Goal: Task Accomplishment & Management: Use online tool/utility

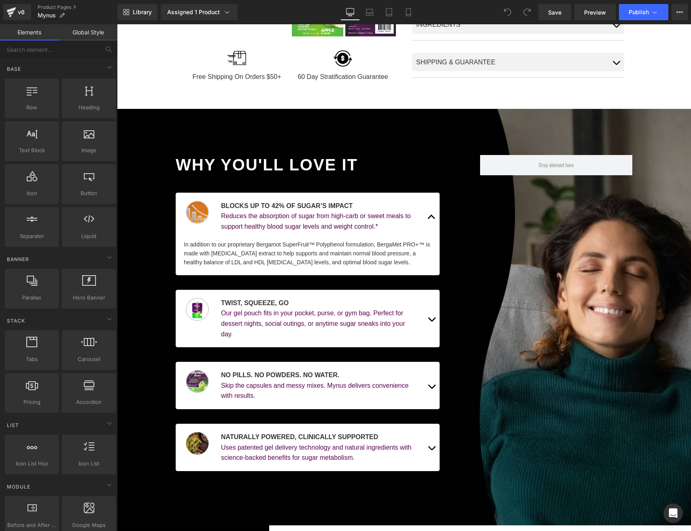
scroll to position [309, 0]
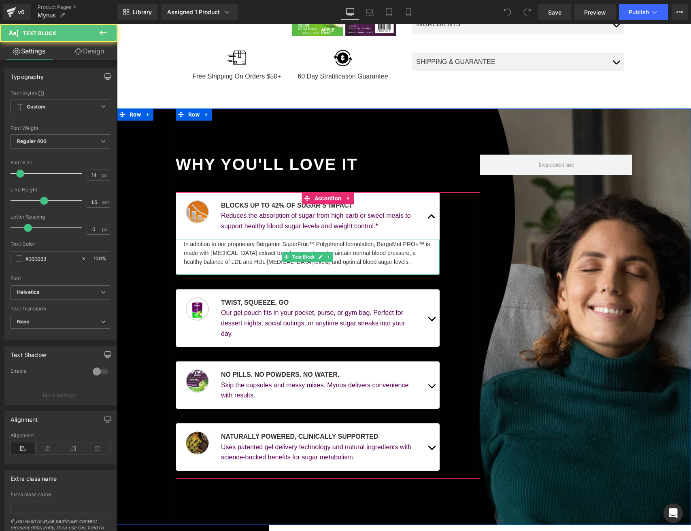
click at [410, 245] on div "In addition to our proprietary Bergamot SuperFruit™ Polyphenol formulation, Ber…" at bounding box center [308, 257] width 264 height 35
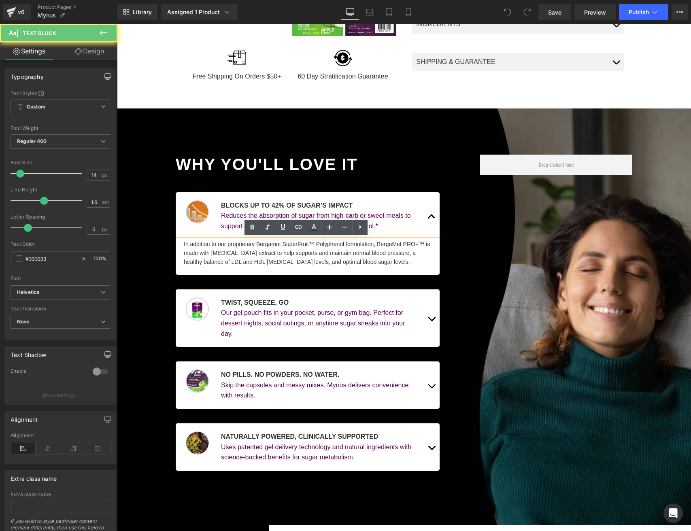
click at [319, 252] on div "In addition to our proprietary Bergamot SuperFruit™ Polyphenol formulation, Ber…" at bounding box center [308, 257] width 264 height 35
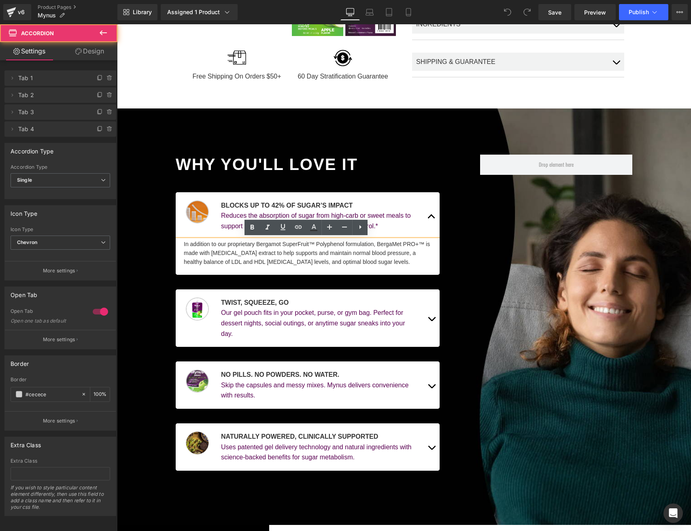
drag, startPoint x: 472, startPoint y: 262, endPoint x: 362, endPoint y: 259, distance: 110.1
click at [472, 262] on div "Image Blocks Up to 42% of Sugar’s Impact Text Block Reduces the absorption of s…" at bounding box center [328, 335] width 304 height 287
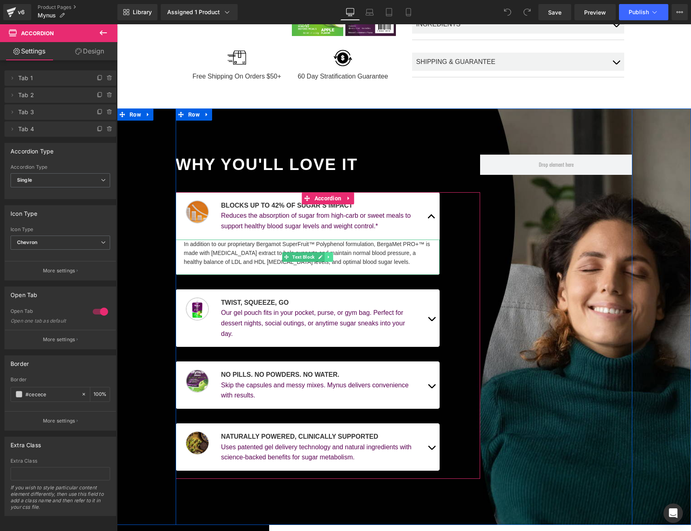
click at [329, 256] on icon at bounding box center [329, 257] width 4 height 5
click at [331, 256] on icon at bounding box center [333, 257] width 4 height 4
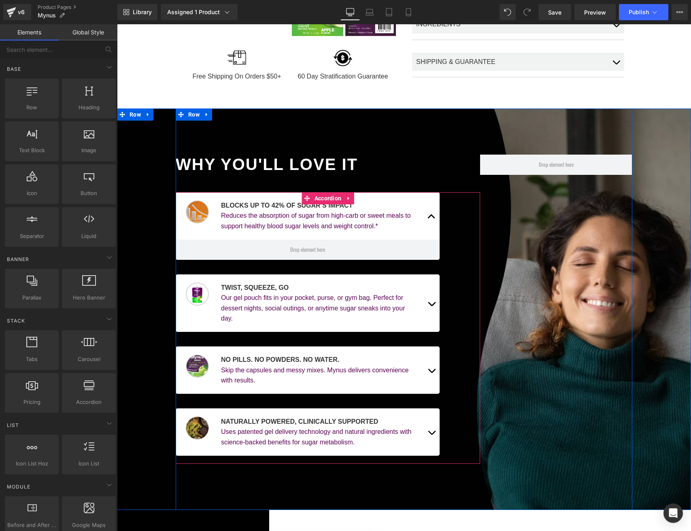
click at [427, 302] on button "button" at bounding box center [431, 302] width 16 height 57
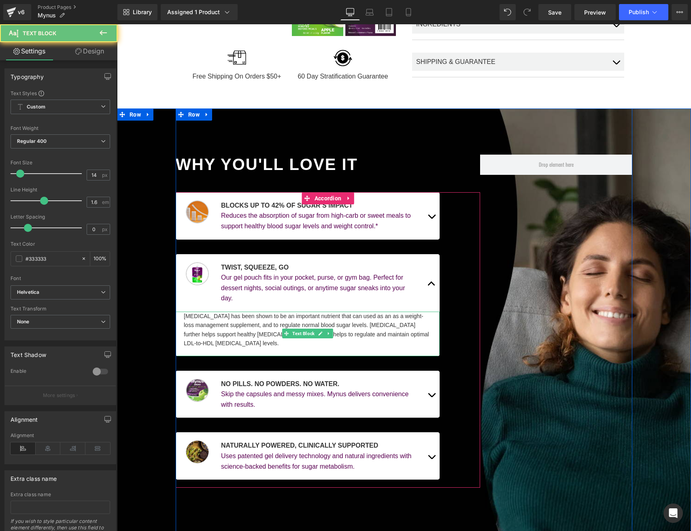
click at [321, 327] on div "[MEDICAL_DATA] has been shown to be an important nutrient that can used as an a…" at bounding box center [308, 334] width 264 height 45
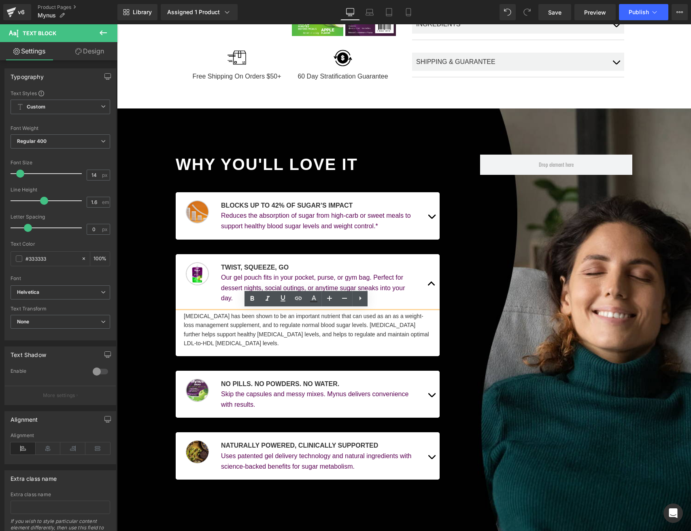
click at [330, 336] on div "[MEDICAL_DATA] has been shown to be an important nutrient that can used as an a…" at bounding box center [308, 334] width 264 height 45
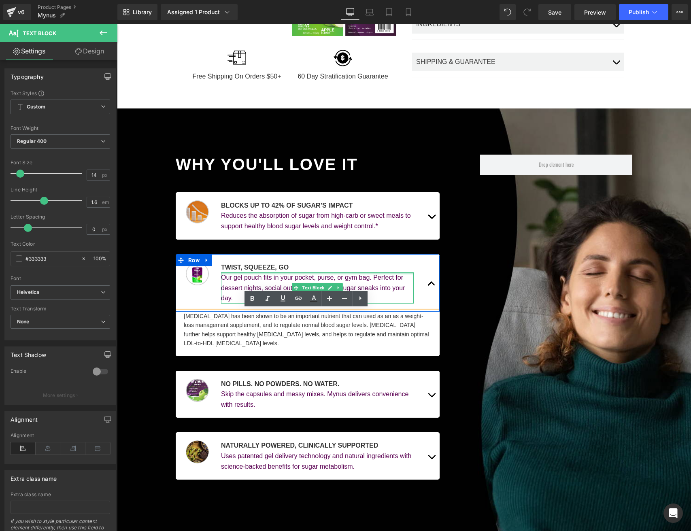
drag, startPoint x: 397, startPoint y: 272, endPoint x: 395, endPoint y: 277, distance: 5.6
click at [397, 272] on div "Our gel pouch fits in your pocket, purse, or gym bag. Perfect for dessert night…" at bounding box center [317, 287] width 193 height 31
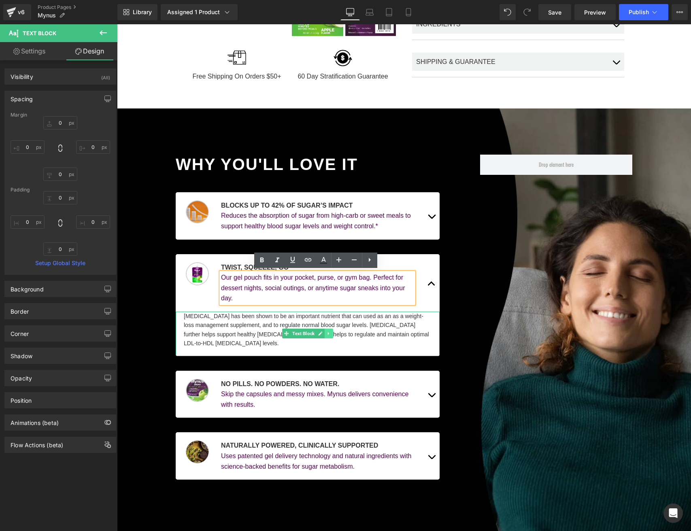
click at [330, 333] on link at bounding box center [329, 334] width 8 height 10
click at [331, 333] on icon at bounding box center [333, 333] width 4 height 4
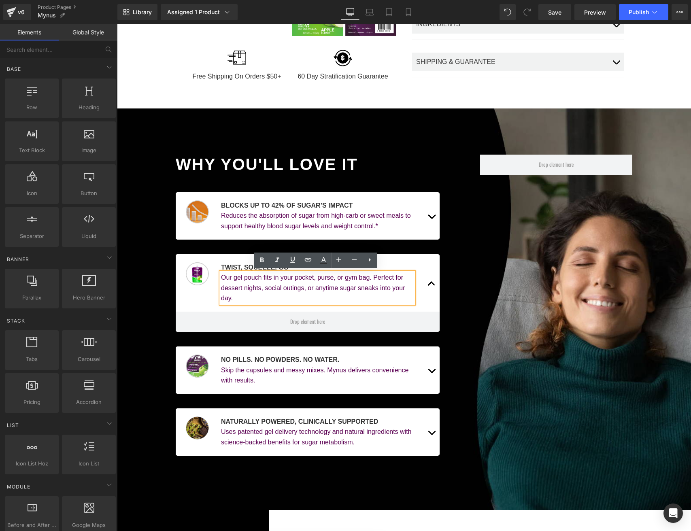
click at [427, 365] on button "button" at bounding box center [431, 369] width 16 height 47
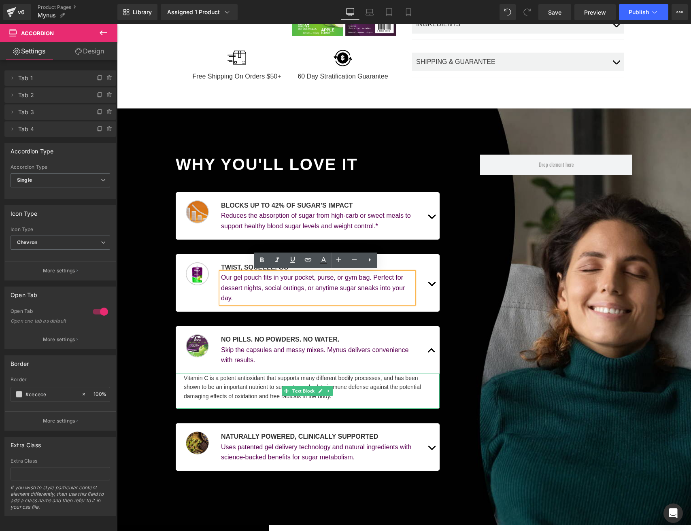
click at [328, 389] on icon at bounding box center [328, 390] width 1 height 3
click at [331, 389] on icon at bounding box center [333, 391] width 4 height 4
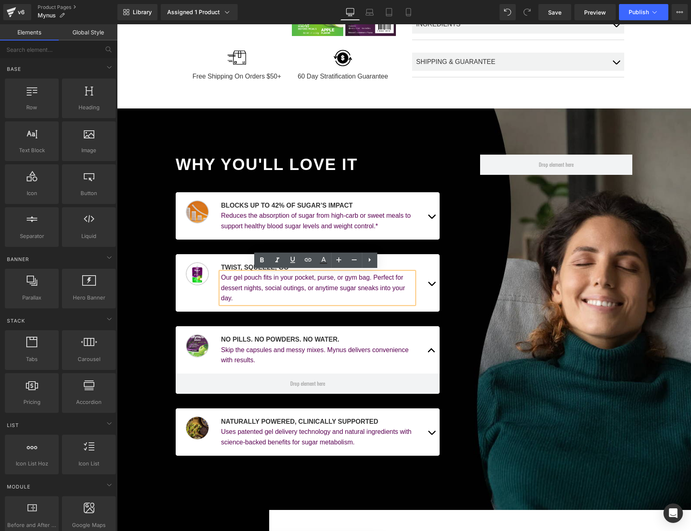
click at [426, 428] on button "button" at bounding box center [431, 431] width 16 height 47
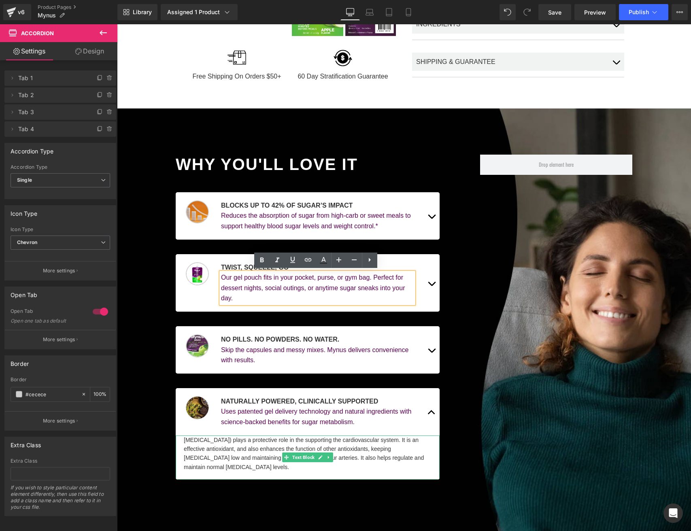
click at [328, 456] on icon at bounding box center [328, 457] width 1 height 3
click at [331, 455] on icon at bounding box center [333, 457] width 4 height 4
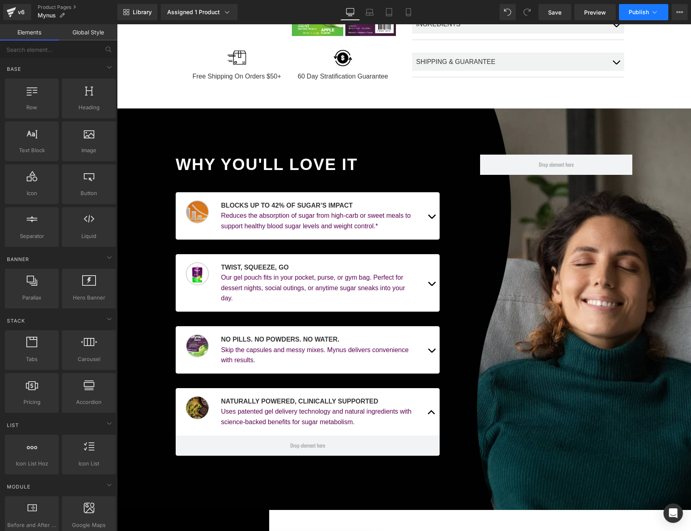
click at [633, 14] on span "Publish" at bounding box center [639, 12] width 20 height 6
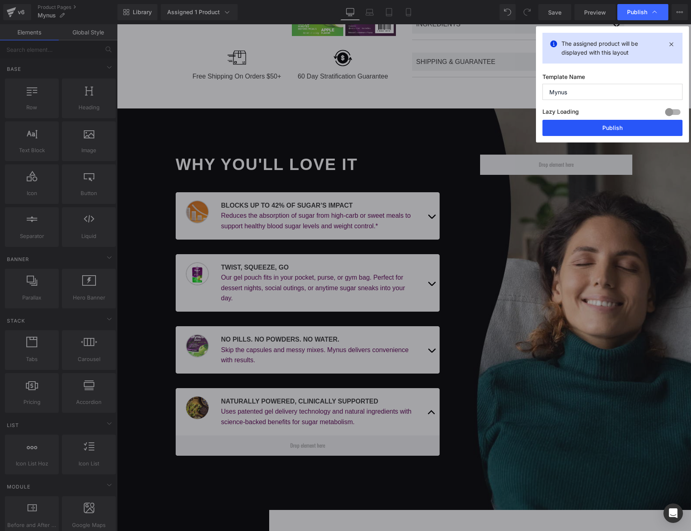
click at [0, 0] on button "Publish" at bounding box center [0, 0] width 0 height 0
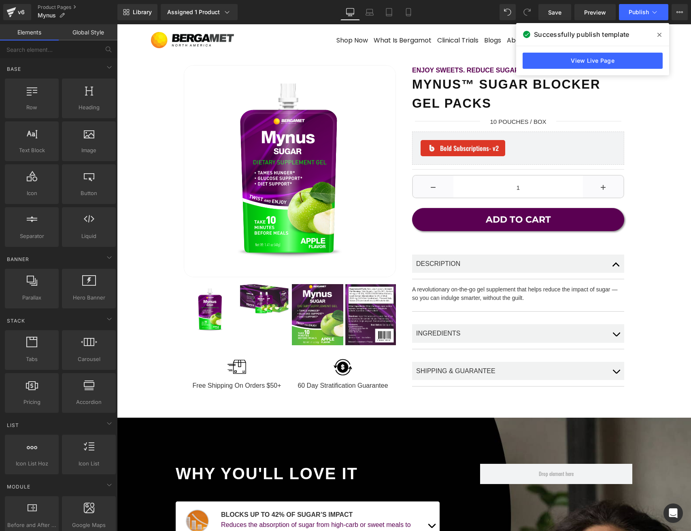
scroll to position [0, 0]
click at [60, 6] on link "Product Pages" at bounding box center [78, 7] width 80 height 6
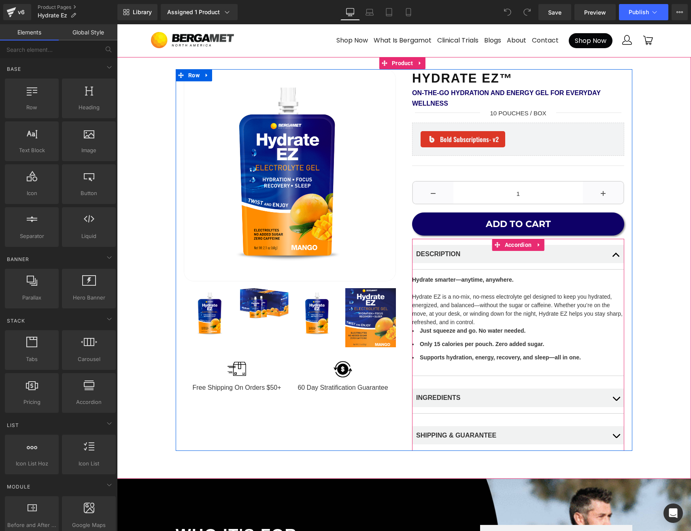
click at [612, 391] on button "button" at bounding box center [616, 397] width 16 height 31
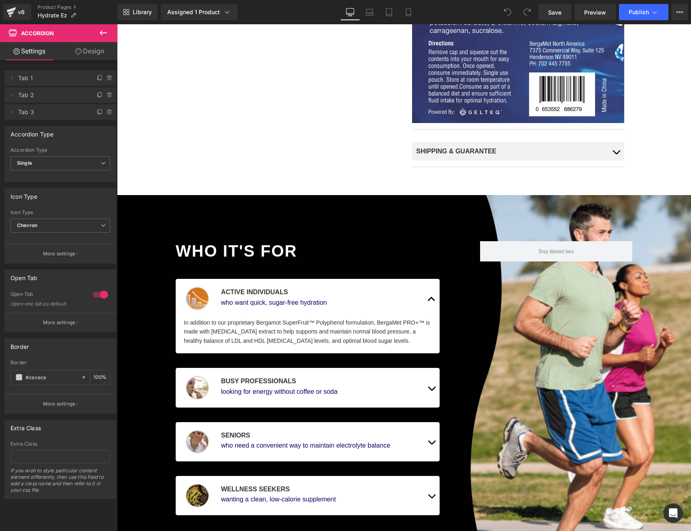
scroll to position [588, 0]
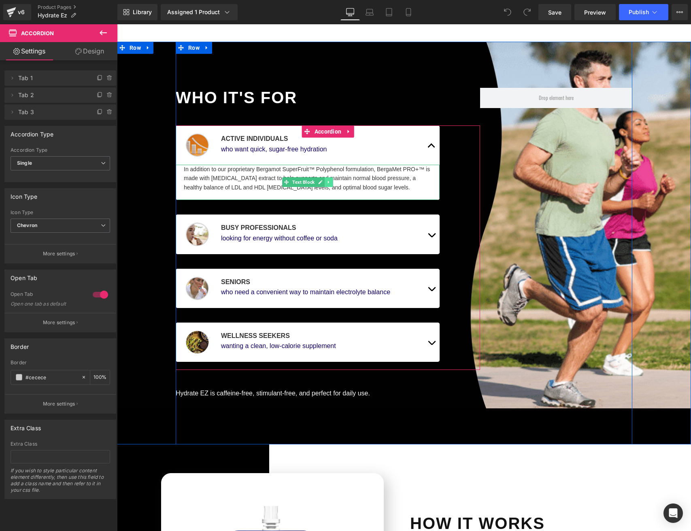
click at [327, 183] on link at bounding box center [329, 182] width 8 height 10
click at [332, 182] on icon at bounding box center [333, 182] width 4 height 4
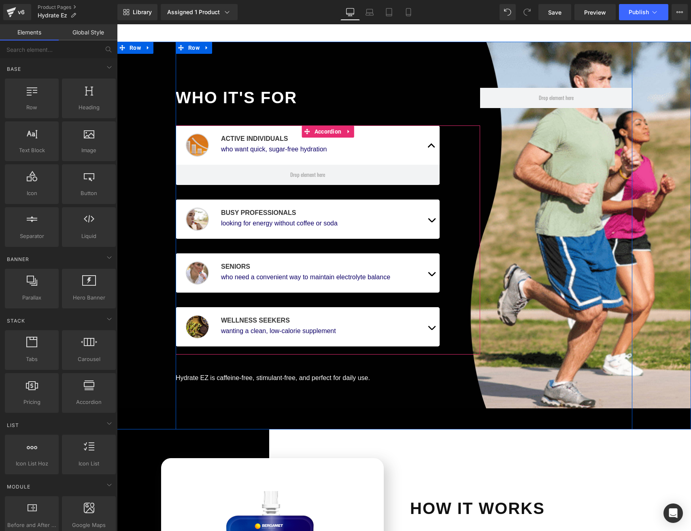
drag, startPoint x: 428, startPoint y: 217, endPoint x: 370, endPoint y: 248, distance: 66.3
click at [429, 217] on button "button" at bounding box center [431, 219] width 16 height 39
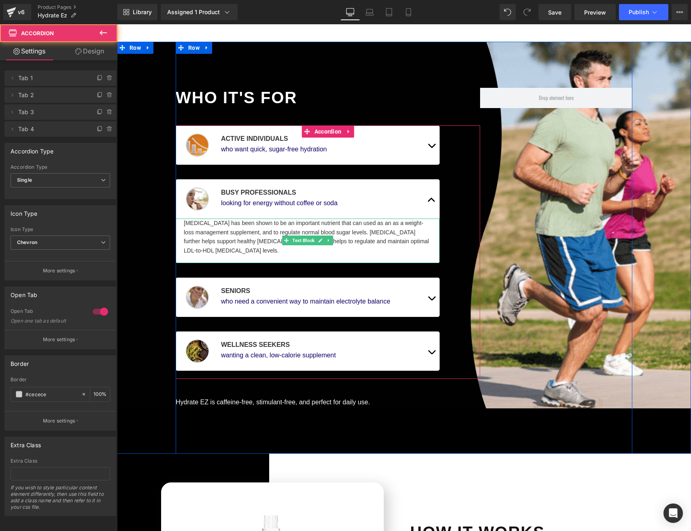
click at [328, 238] on icon at bounding box center [329, 240] width 4 height 5
click at [331, 238] on icon at bounding box center [333, 240] width 4 height 4
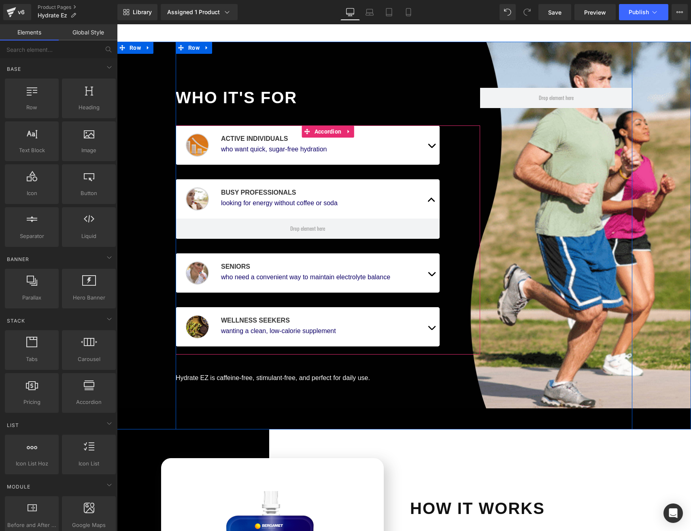
drag, startPoint x: 429, startPoint y: 274, endPoint x: 395, endPoint y: 295, distance: 40.2
click at [429, 274] on button "button" at bounding box center [431, 272] width 16 height 39
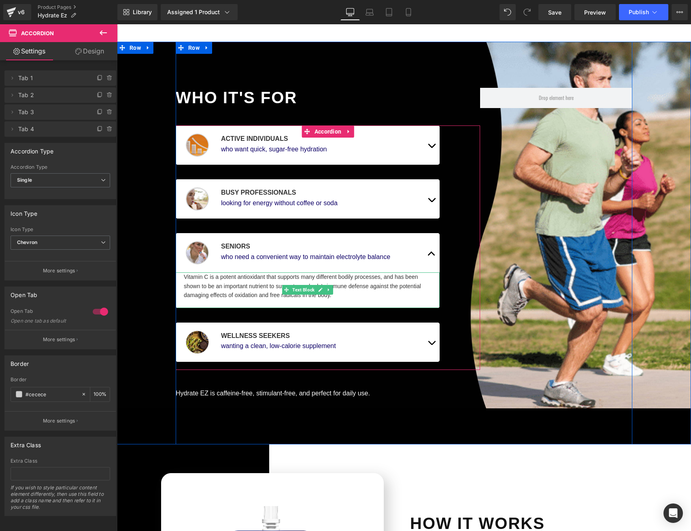
click at [328, 289] on icon at bounding box center [328, 290] width 1 height 3
click at [331, 289] on icon at bounding box center [333, 290] width 4 height 4
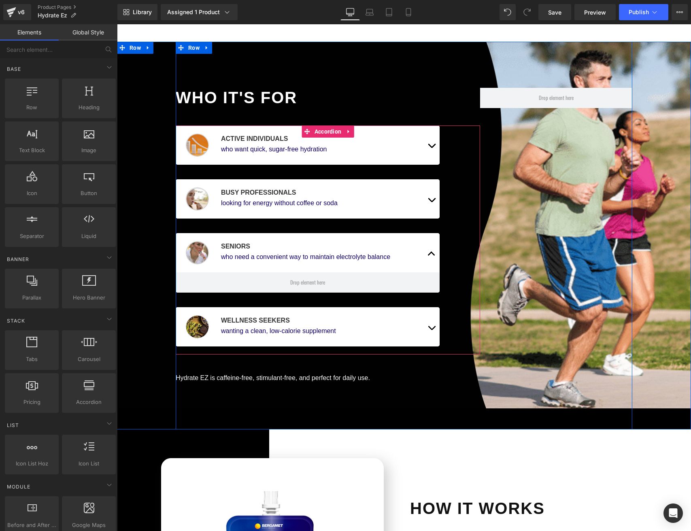
click at [431, 330] on span "button" at bounding box center [431, 330] width 0 height 0
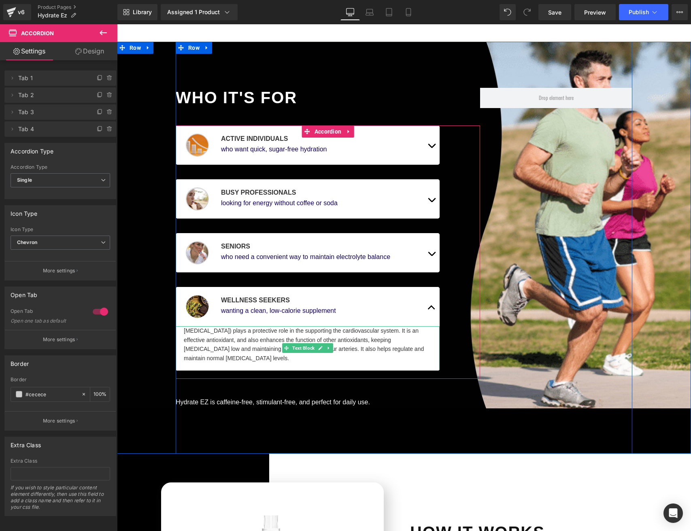
click at [327, 347] on icon at bounding box center [329, 348] width 4 height 5
click at [329, 348] on link at bounding box center [333, 348] width 8 height 10
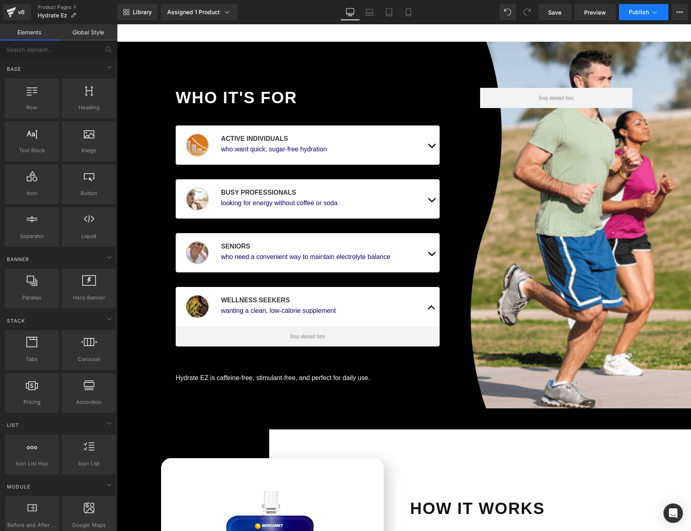
click at [646, 18] on button "Publish" at bounding box center [643, 12] width 49 height 16
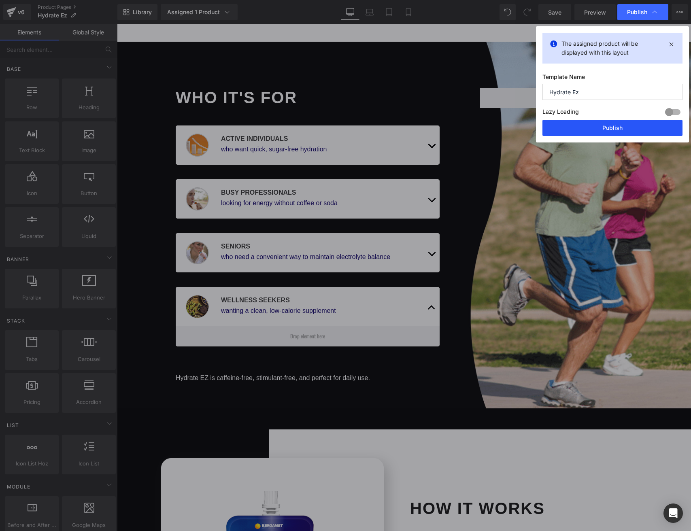
drag, startPoint x: 621, startPoint y: 127, endPoint x: 503, endPoint y: 102, distance: 120.3
click at [0, 0] on button "Publish" at bounding box center [0, 0] width 0 height 0
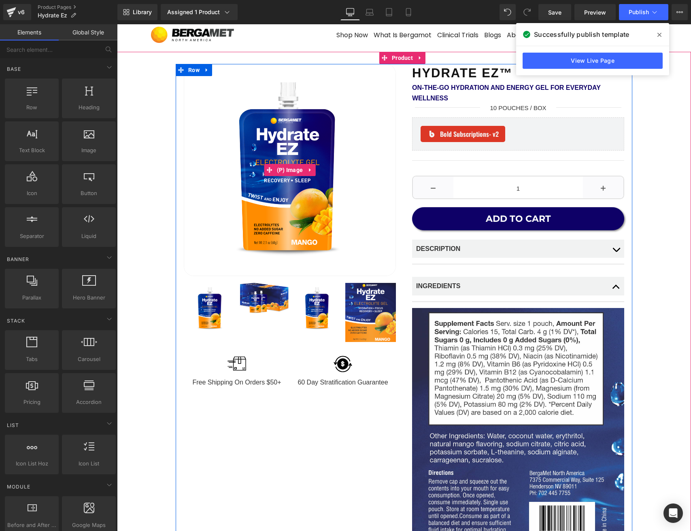
scroll to position [6, 0]
